Goal: Find specific page/section

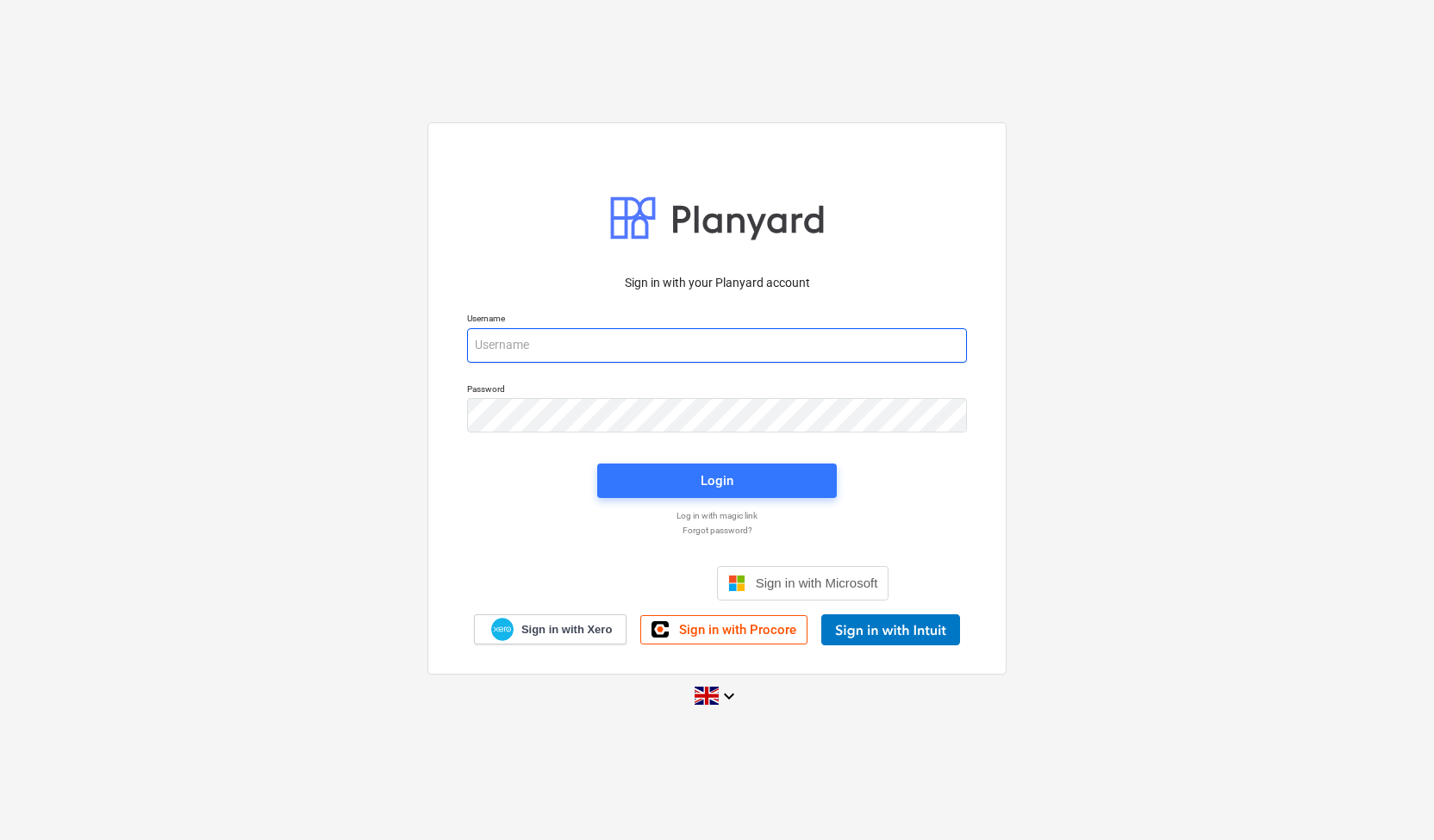
click at [577, 340] on input "email" at bounding box center [717, 345] width 500 height 35
type input "l"
type input "[EMAIL_ADDRESS][DOMAIN_NAME]"
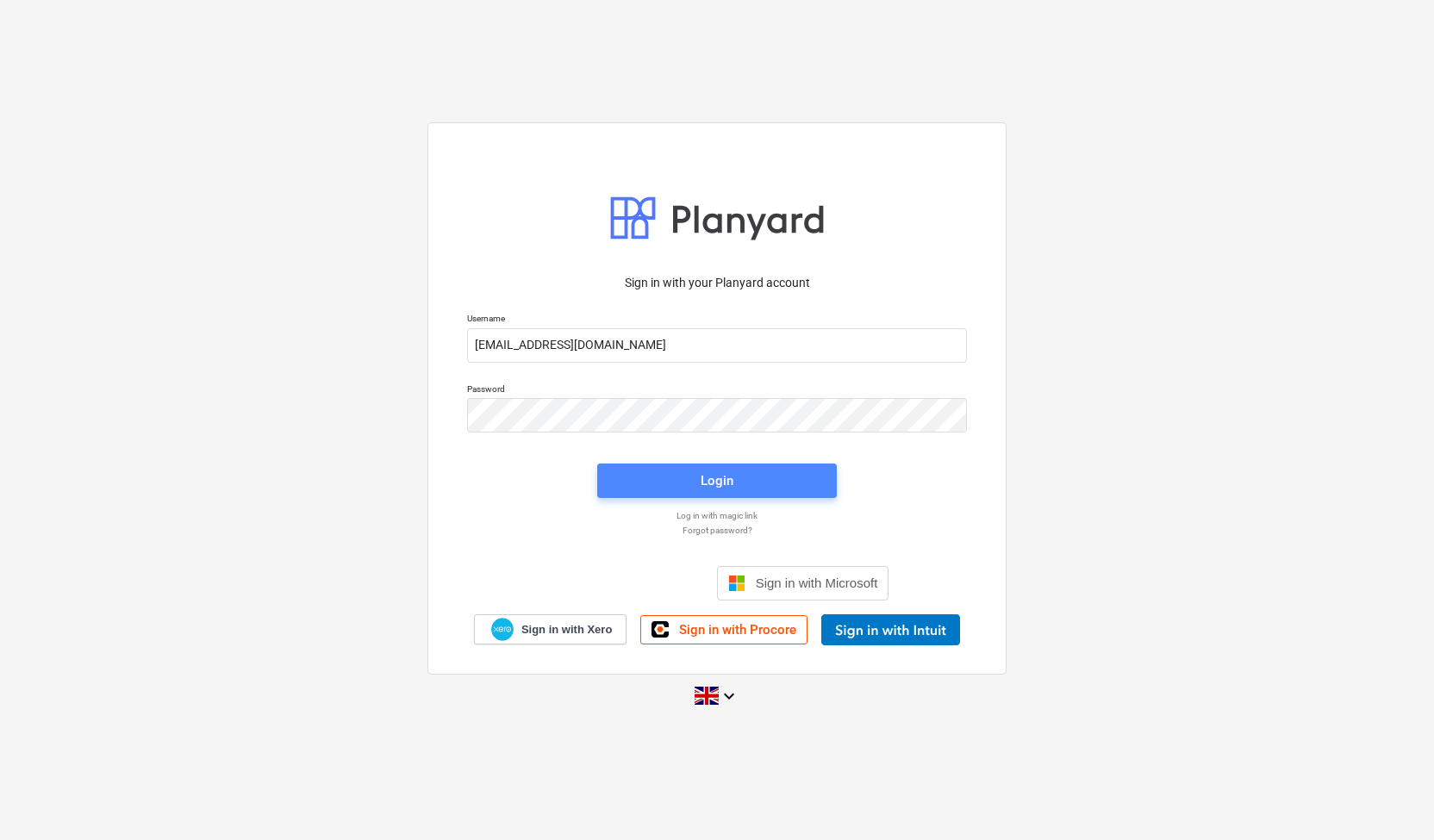
click at [722, 481] on div "Login" at bounding box center [717, 480] width 33 height 22
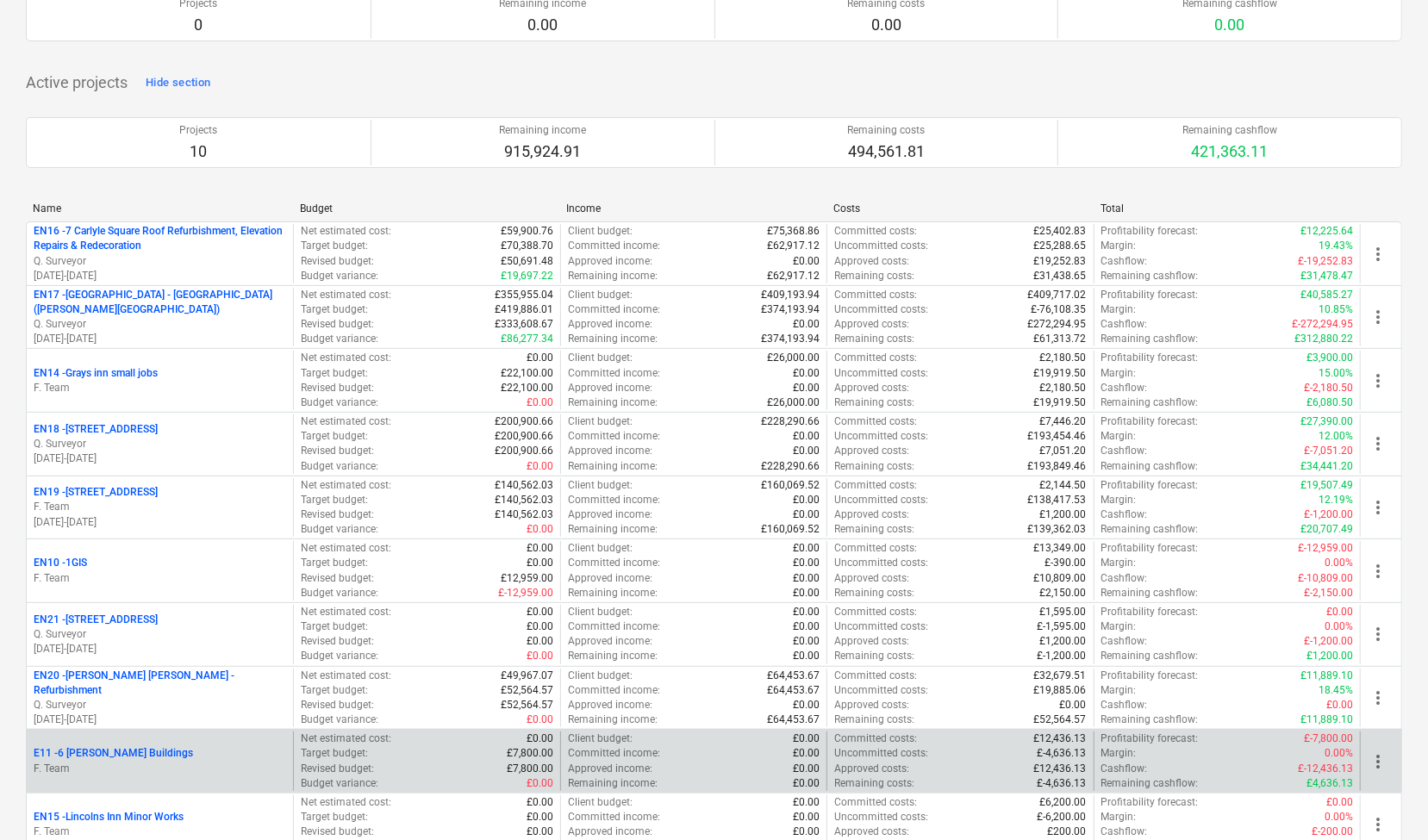
scroll to position [300, 0]
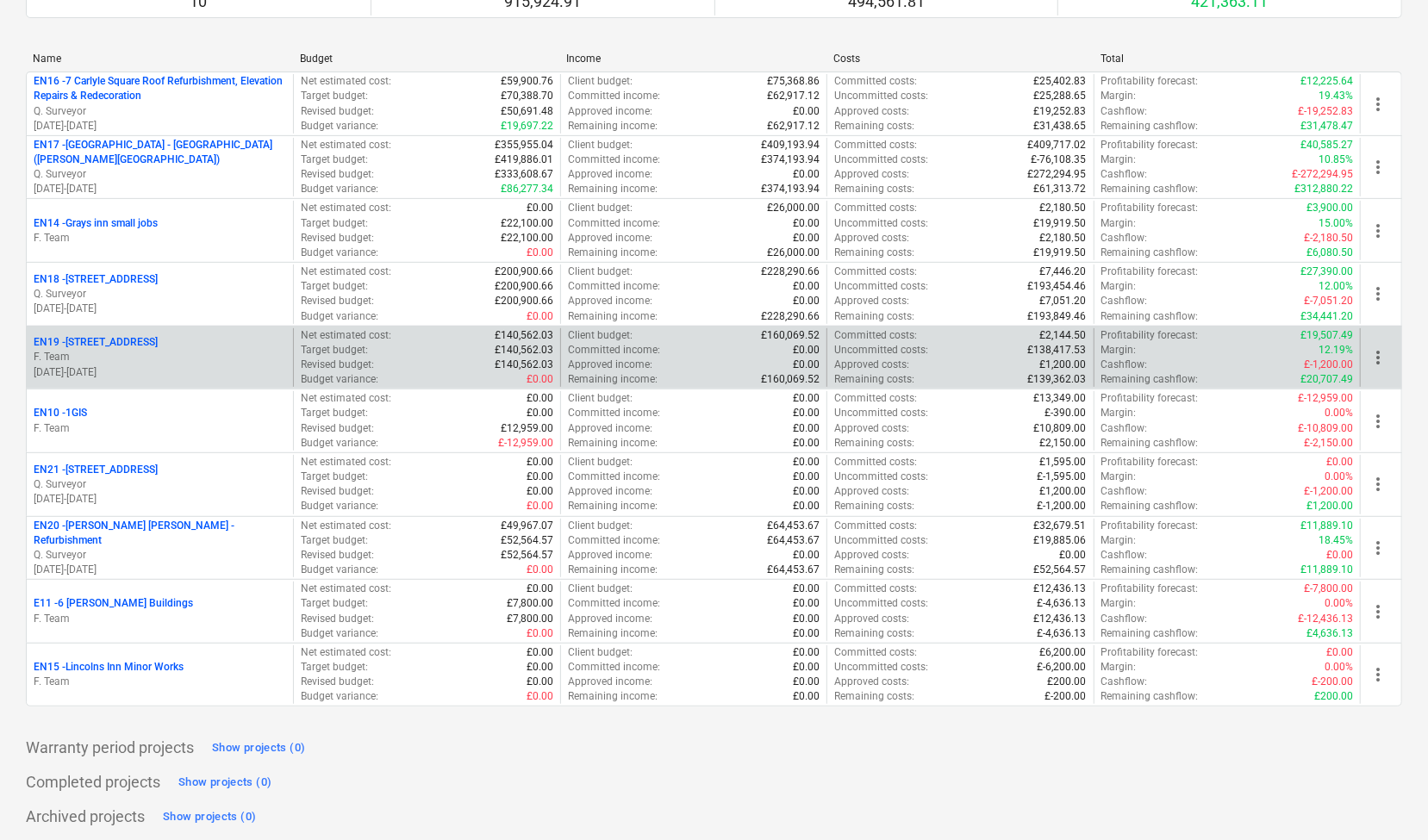
click at [153, 356] on p "F. Team" at bounding box center [160, 357] width 253 height 14
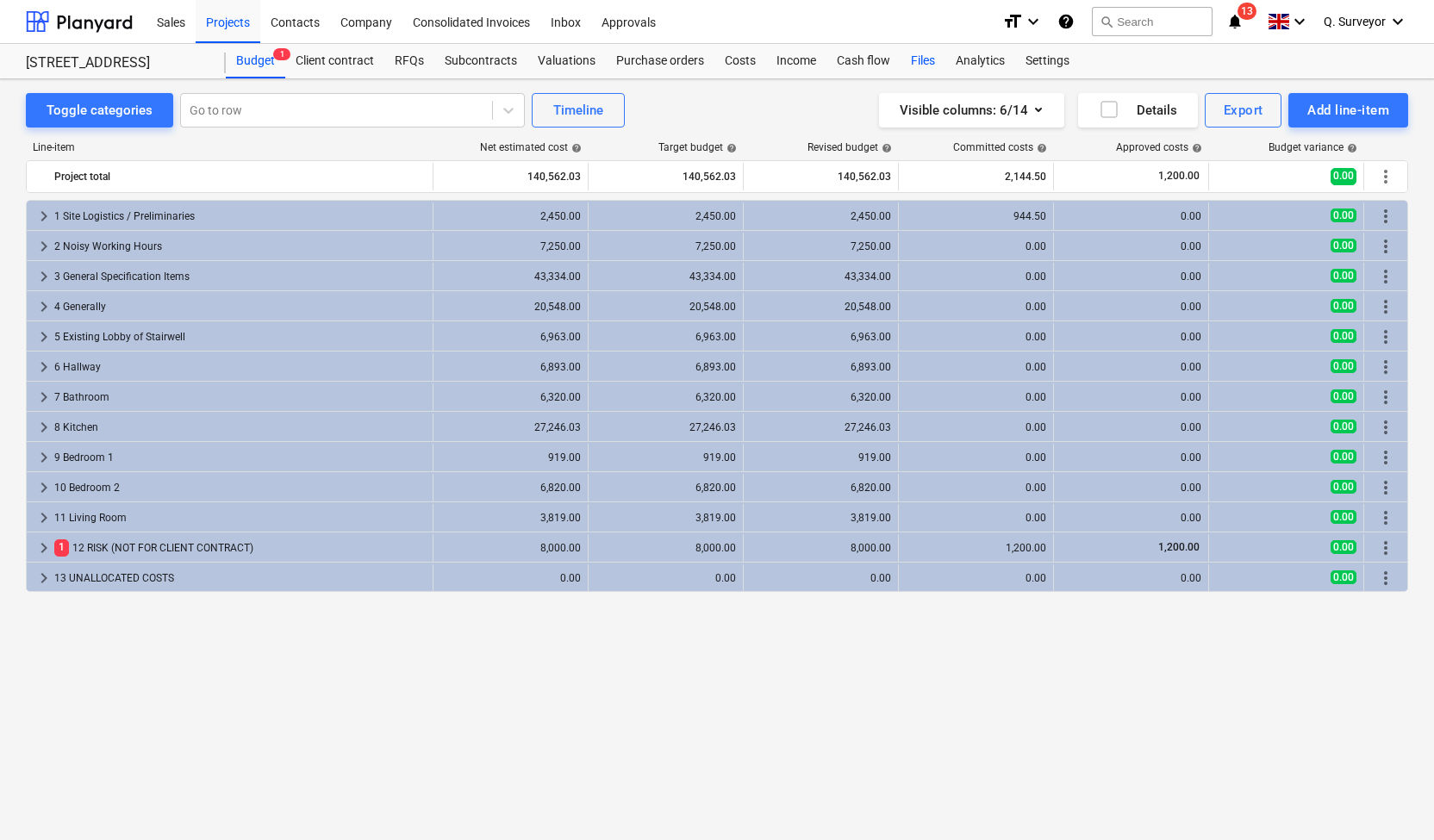
click at [908, 62] on div "Files" at bounding box center [923, 62] width 44 height 35
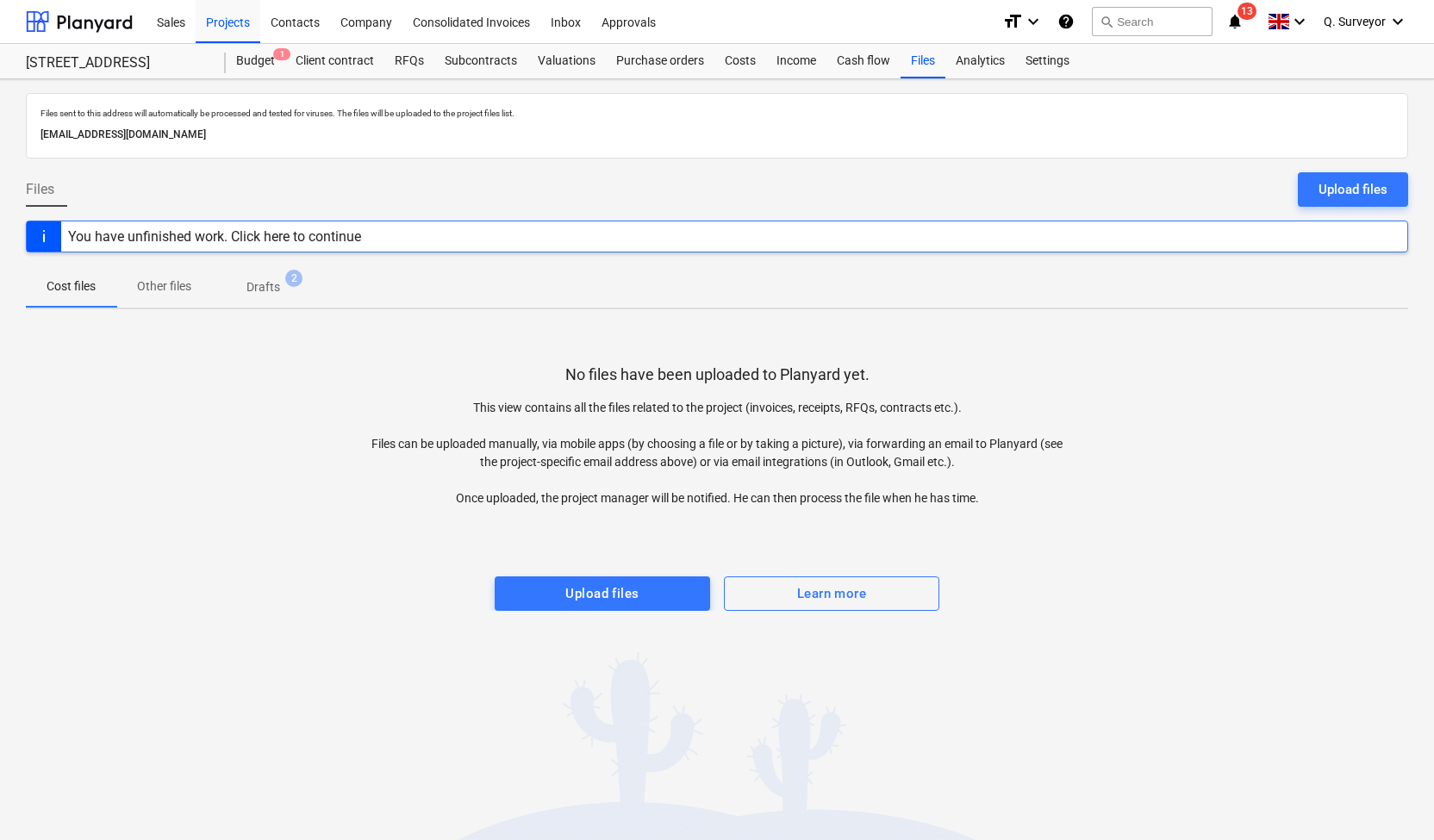
drag, startPoint x: 357, startPoint y: 141, endPoint x: 37, endPoint y: 148, distance: 320.1
click at [37, 148] on div "Files sent to this address will automatically be processed and tested for virus…" at bounding box center [717, 125] width 1382 height 66
copy p "[EMAIL_ADDRESS][DOMAIN_NAME]"
